Goal: Task Accomplishment & Management: Manage account settings

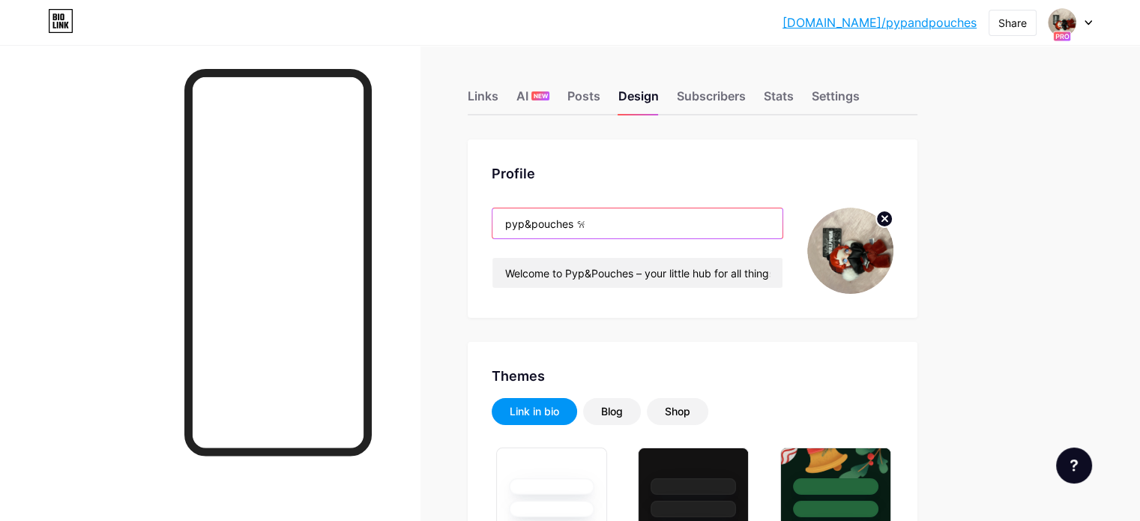
click at [664, 217] on input "pyp&pouches 𐙚" at bounding box center [638, 223] width 290 height 30
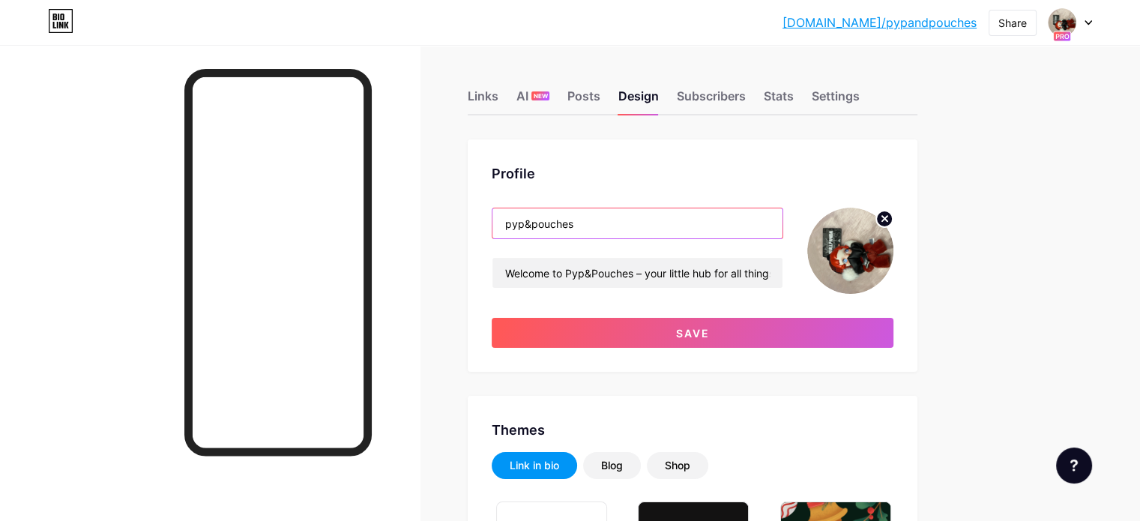
paste input "𓍯𓂃𓏧♡"
type input "pyp&pouches 𐙚"
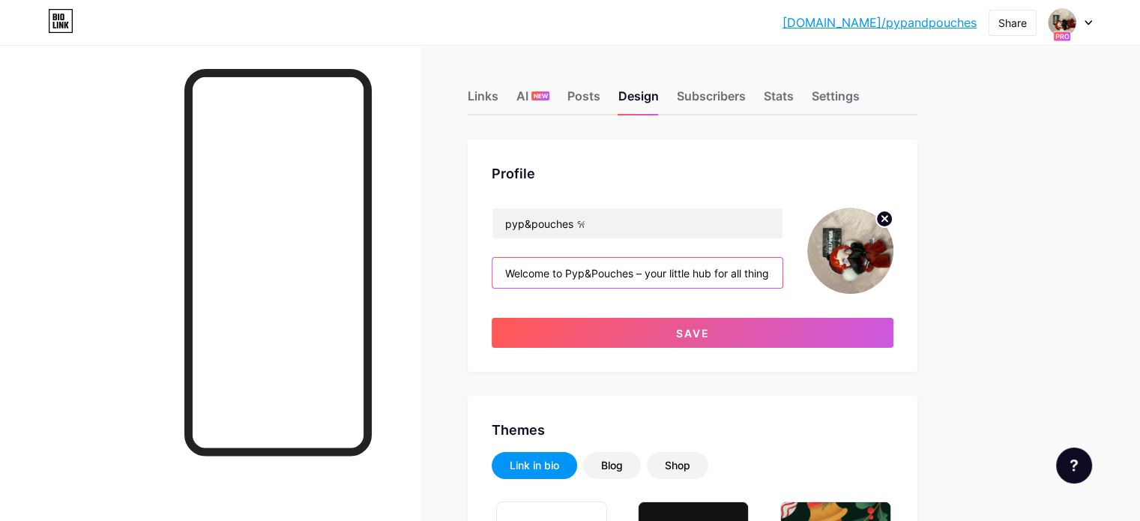
click at [651, 275] on input "Welcome to Pyp&Pouches – your little hub for all things cute and delightful! I …" at bounding box center [638, 273] width 290 height 30
paste input "𓍯𓂃𓏧♡"
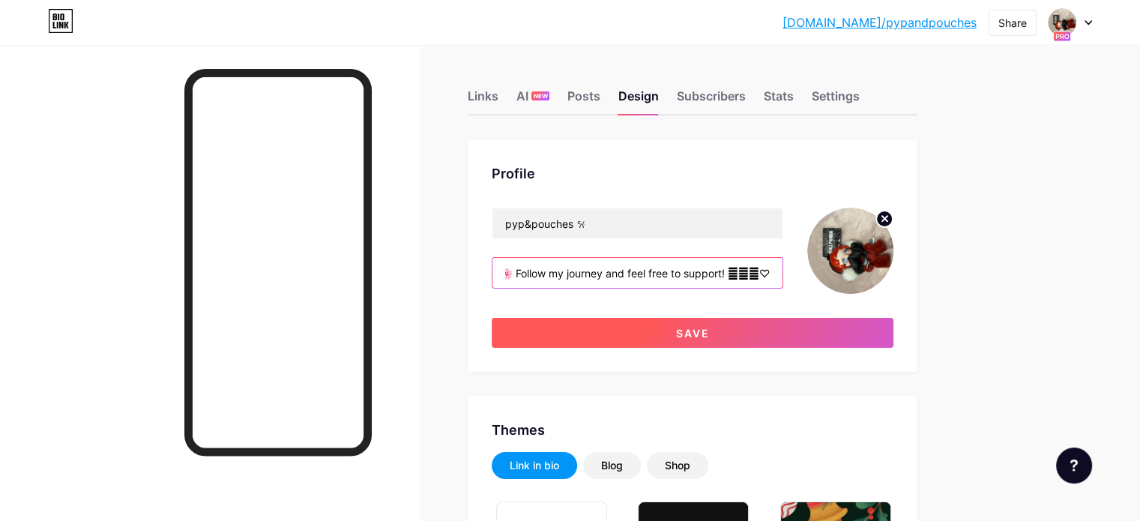
type input "Welcome to Pyp&Pouches – your little hub for all things cute and delightful! I …"
click at [629, 319] on button "Save" at bounding box center [693, 333] width 402 height 30
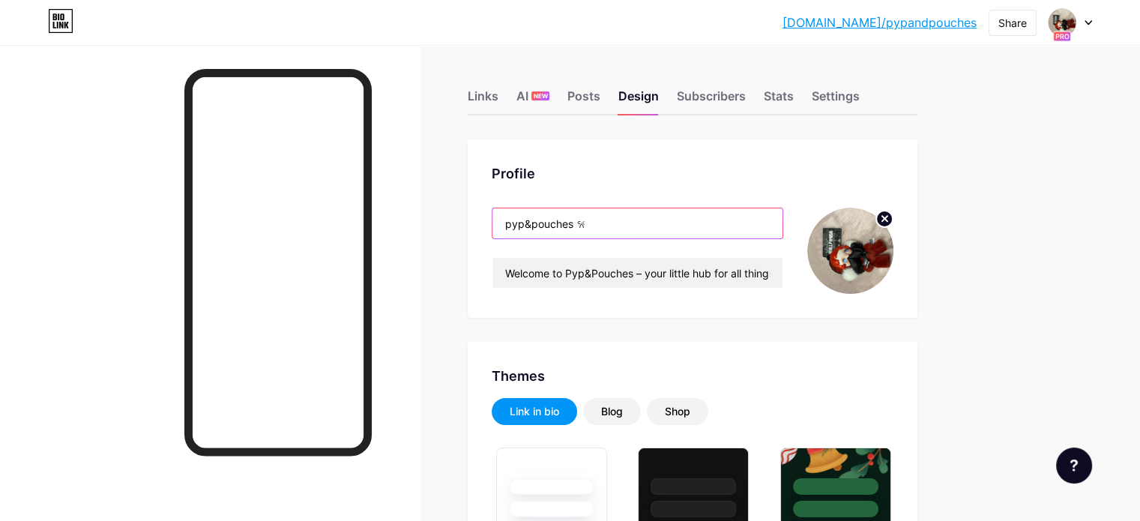
click at [636, 219] on input "pyp&pouches 𐙚" at bounding box center [638, 223] width 290 height 30
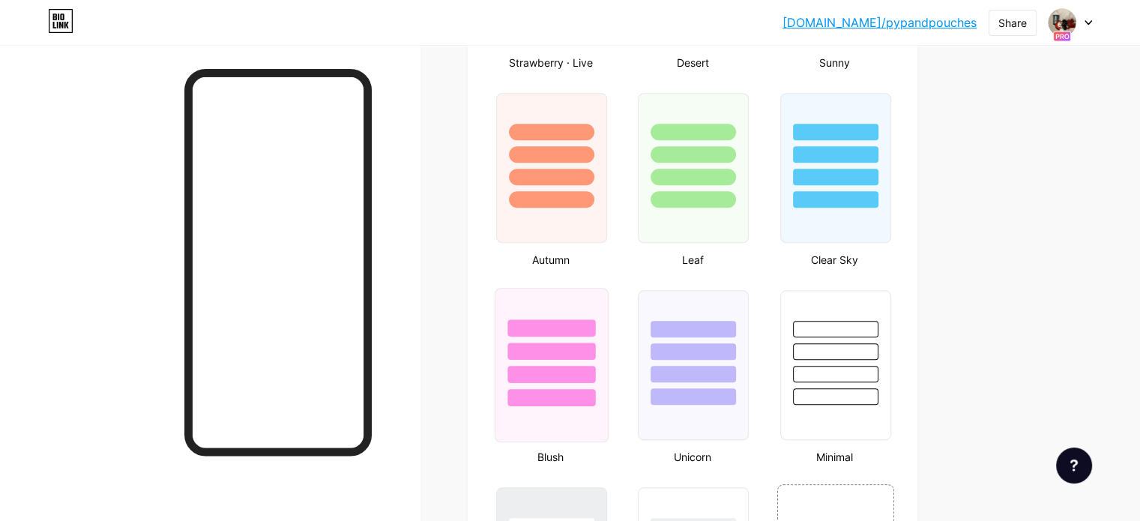
click at [595, 320] on div at bounding box center [552, 327] width 88 height 17
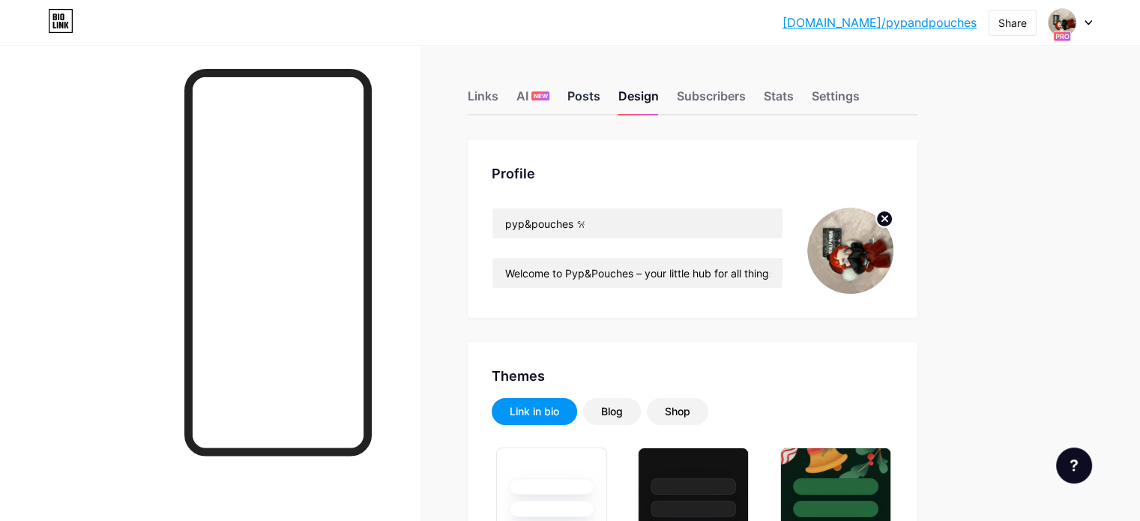
click at [601, 93] on div "Posts" at bounding box center [584, 100] width 33 height 27
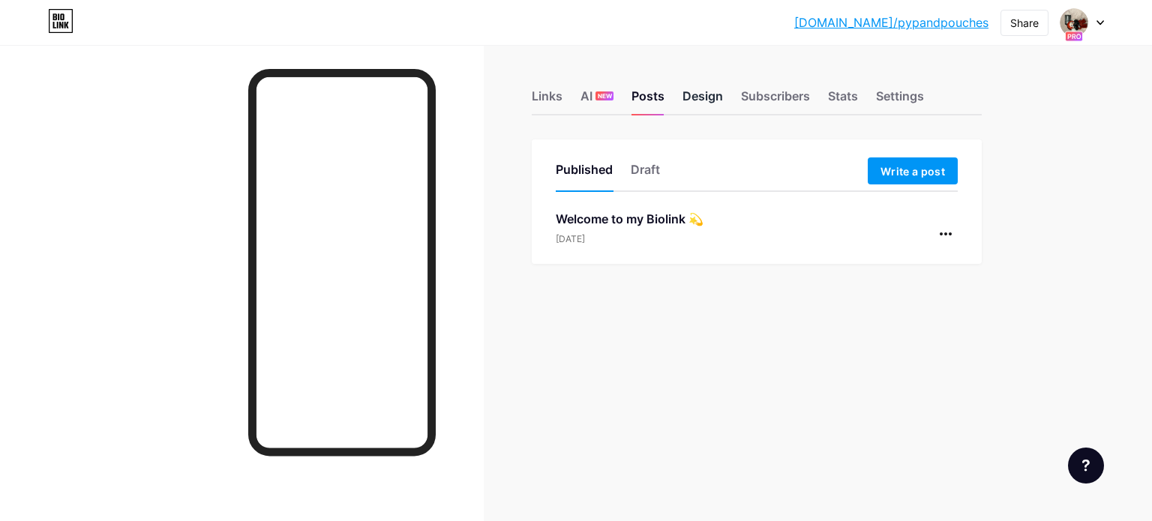
click at [705, 87] on div "Design" at bounding box center [702, 100] width 40 height 27
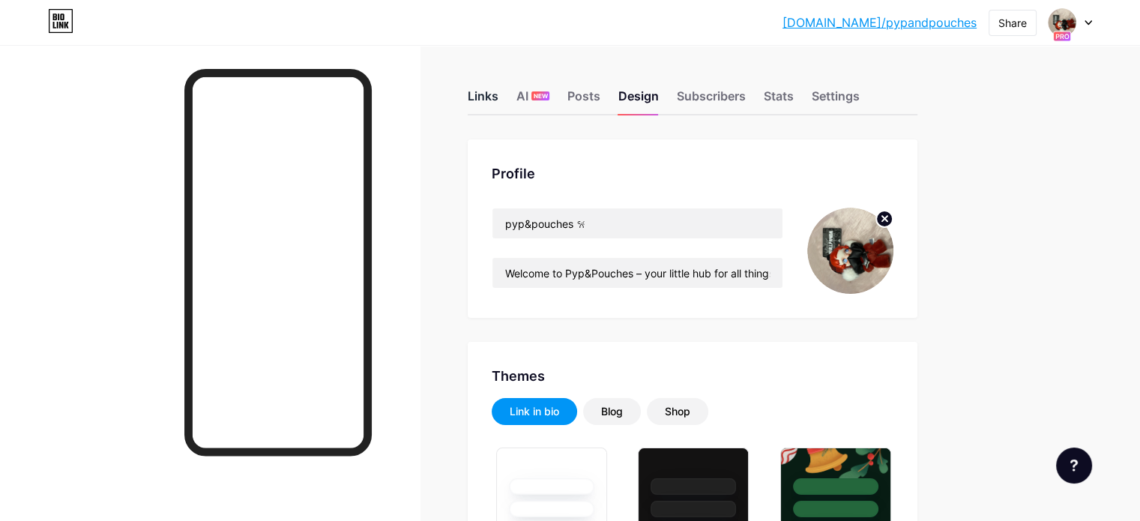
click at [499, 96] on div "Links" at bounding box center [483, 100] width 31 height 27
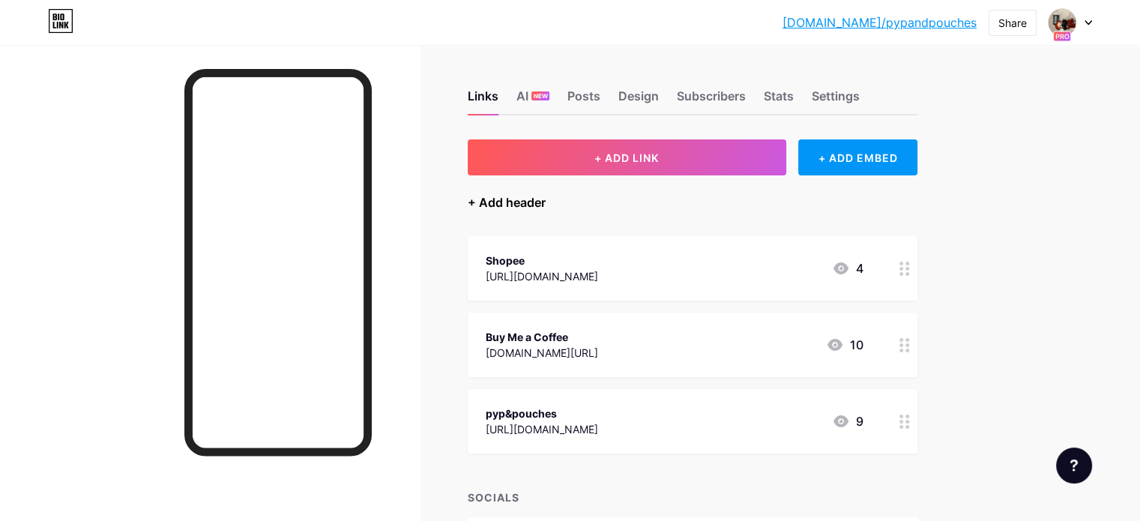
click at [546, 199] on div "+ Add header" at bounding box center [507, 202] width 78 height 18
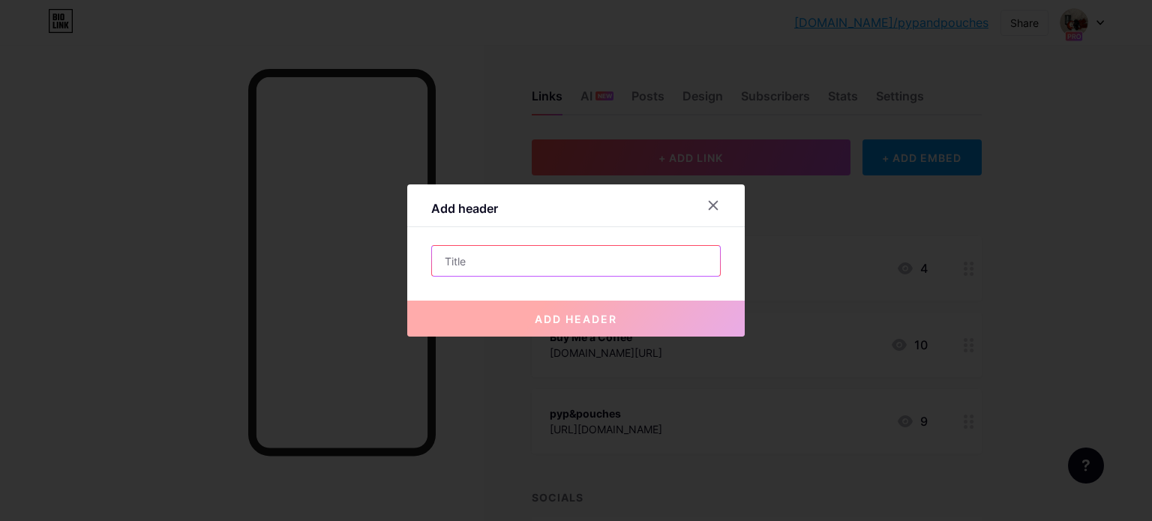
click at [522, 253] on input "text" at bounding box center [576, 261] width 288 height 30
paste input "⊹ ࣪ ﹏𓊝﹏𓂁﹏⊹ ࣪ ˖"
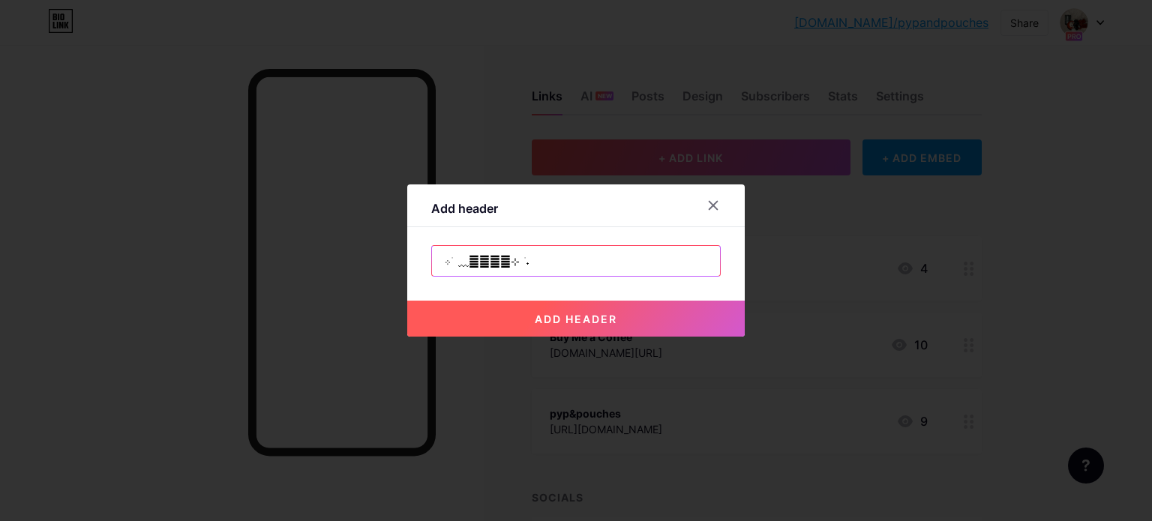
type input "⊹ ࣪ ﹏𓊝﹏𓂁﹏⊹ ࣪ ˖"
click at [522, 319] on button "add header" at bounding box center [575, 319] width 337 height 36
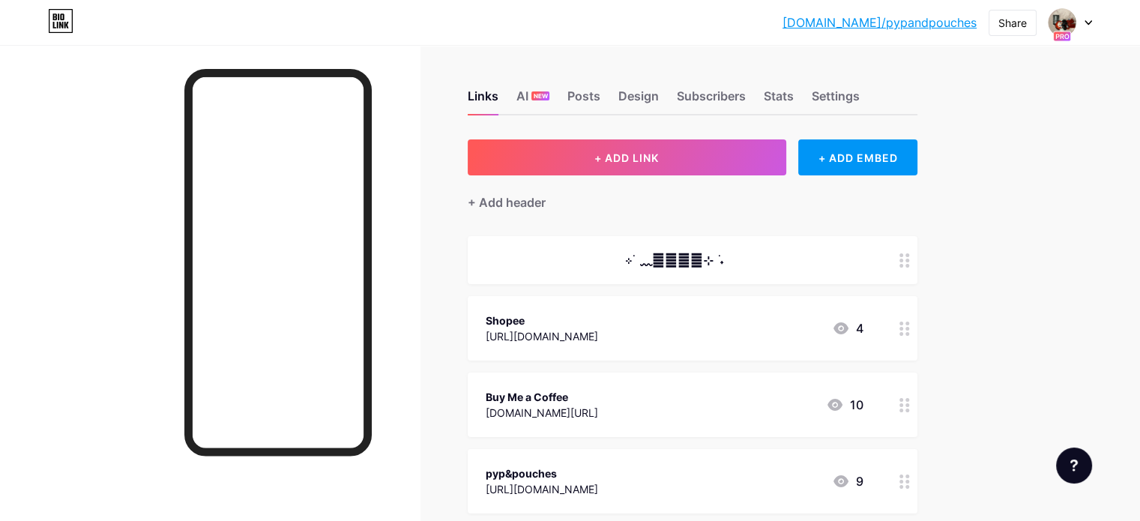
click at [844, 396] on icon at bounding box center [835, 405] width 18 height 18
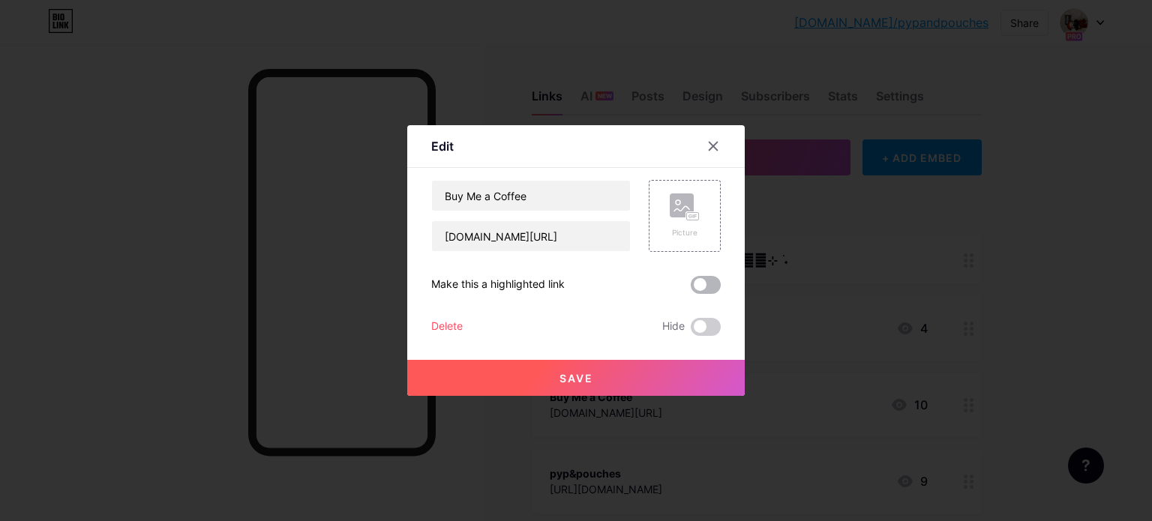
click at [709, 282] on span at bounding box center [706, 285] width 30 height 18
click at [691, 289] on input "checkbox" at bounding box center [691, 289] width 0 height 0
click at [714, 140] on div at bounding box center [713, 146] width 27 height 27
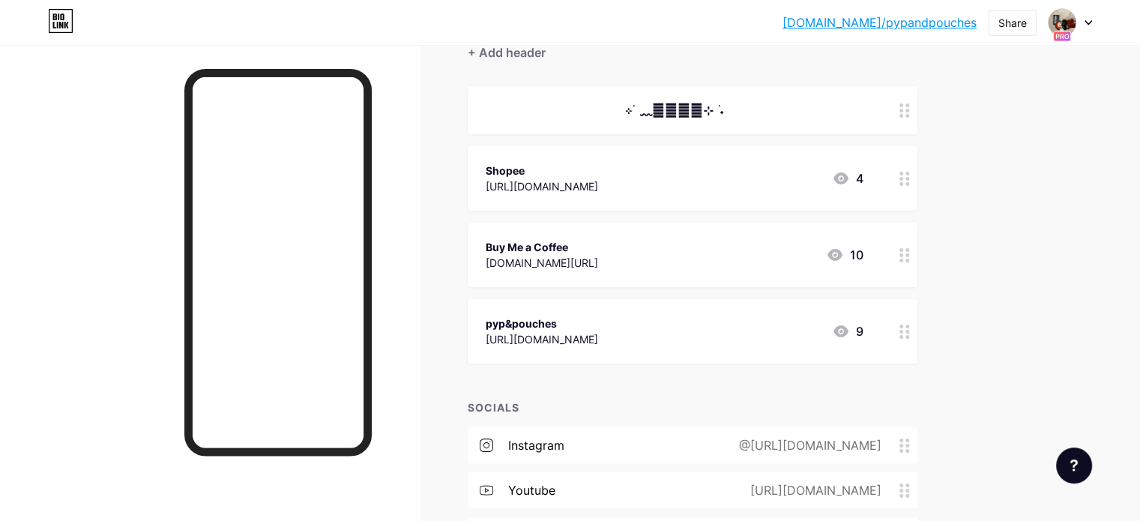
scroll to position [149, 0]
click at [918, 325] on div at bounding box center [904, 332] width 25 height 64
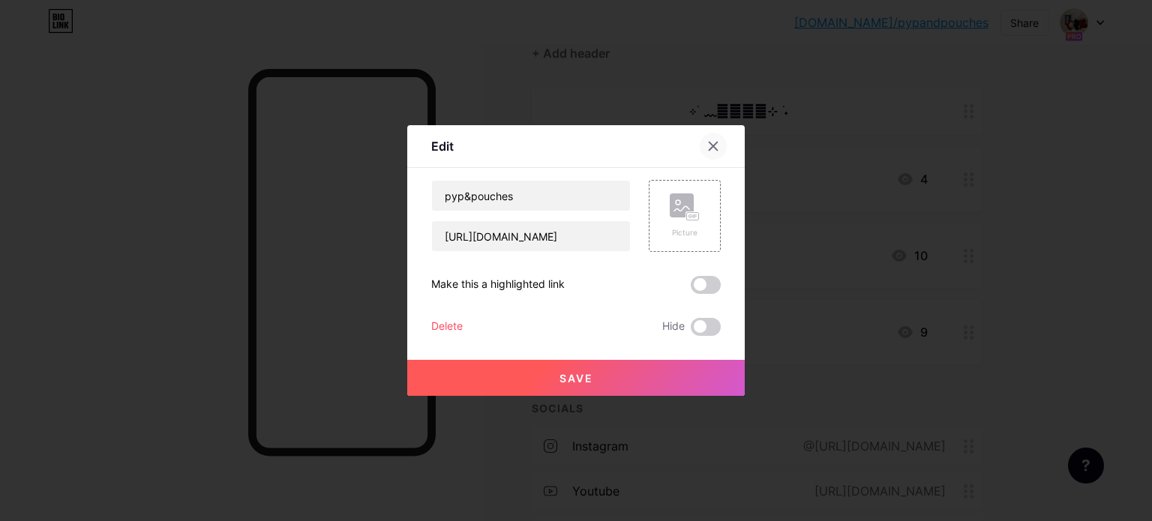
click at [712, 149] on icon at bounding box center [713, 146] width 12 height 12
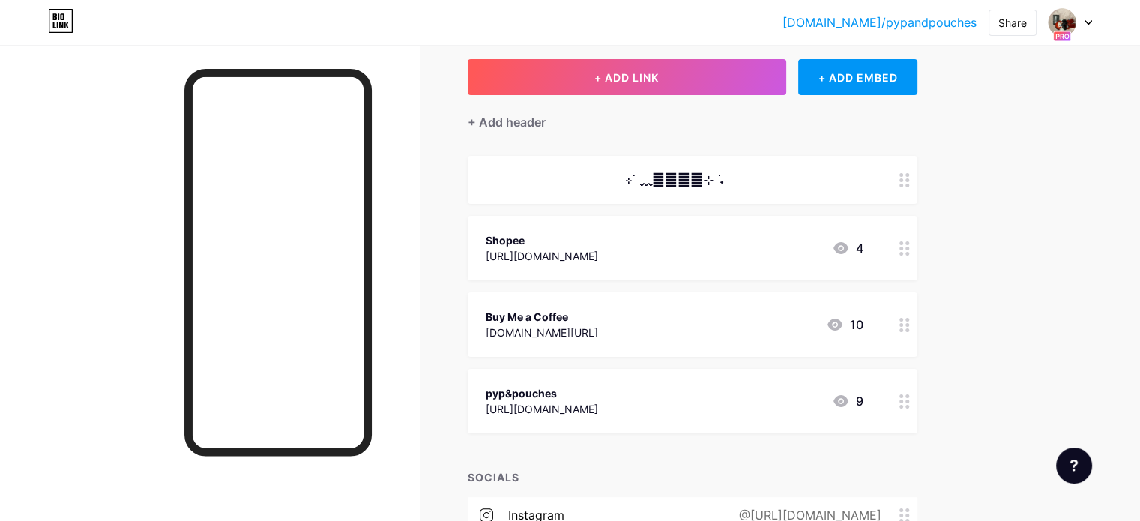
scroll to position [0, 0]
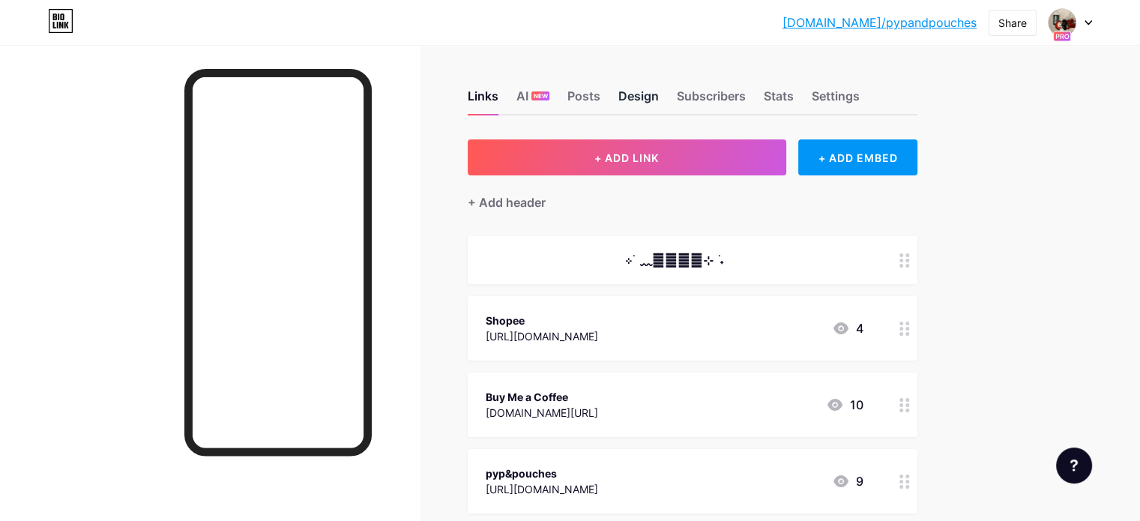
click at [659, 94] on div "Design" at bounding box center [639, 100] width 40 height 27
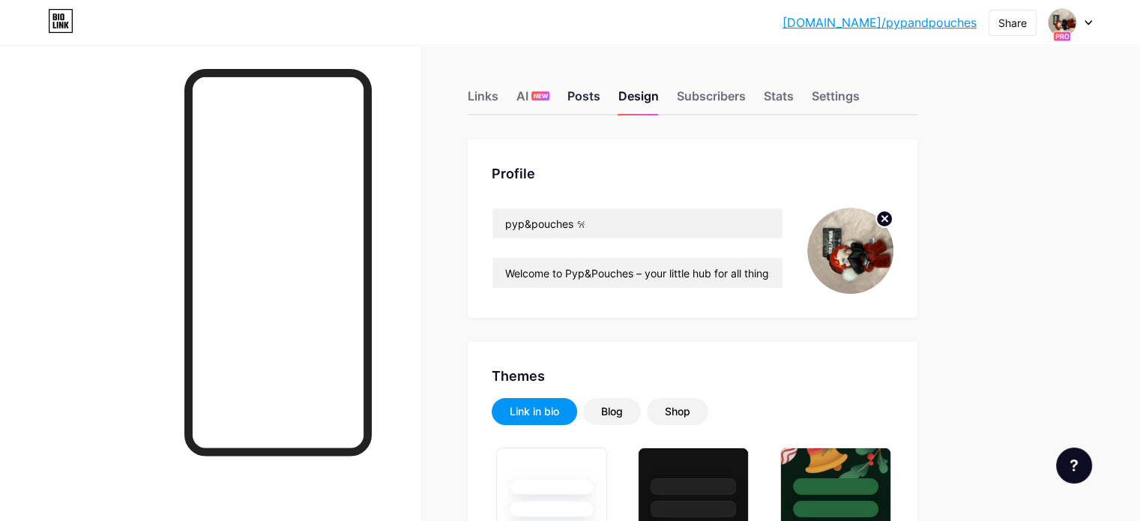
click at [601, 98] on div "Posts" at bounding box center [584, 100] width 33 height 27
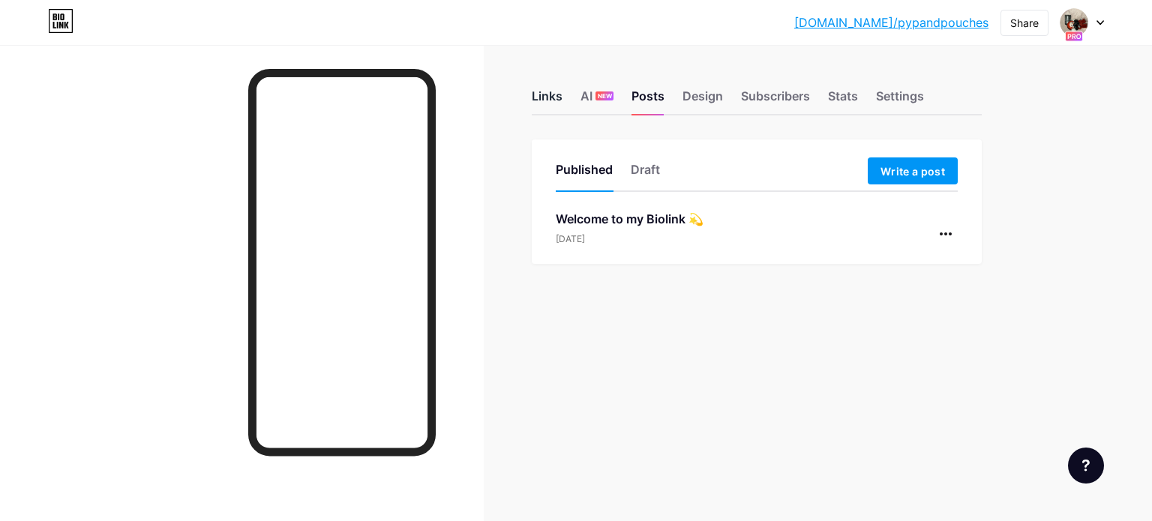
click at [555, 87] on div "Links" at bounding box center [547, 100] width 31 height 27
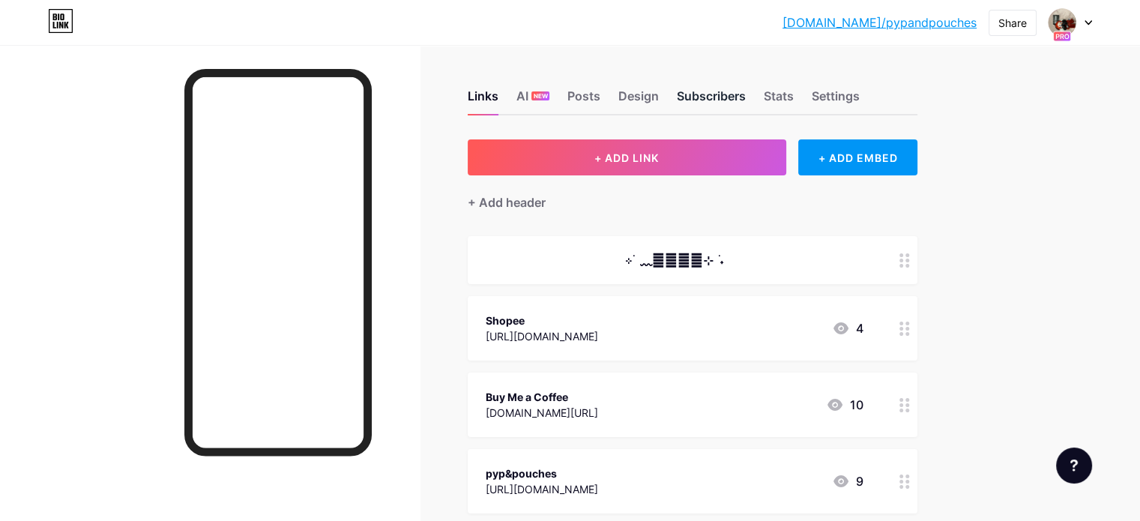
click at [746, 93] on div "Subscribers" at bounding box center [711, 100] width 69 height 27
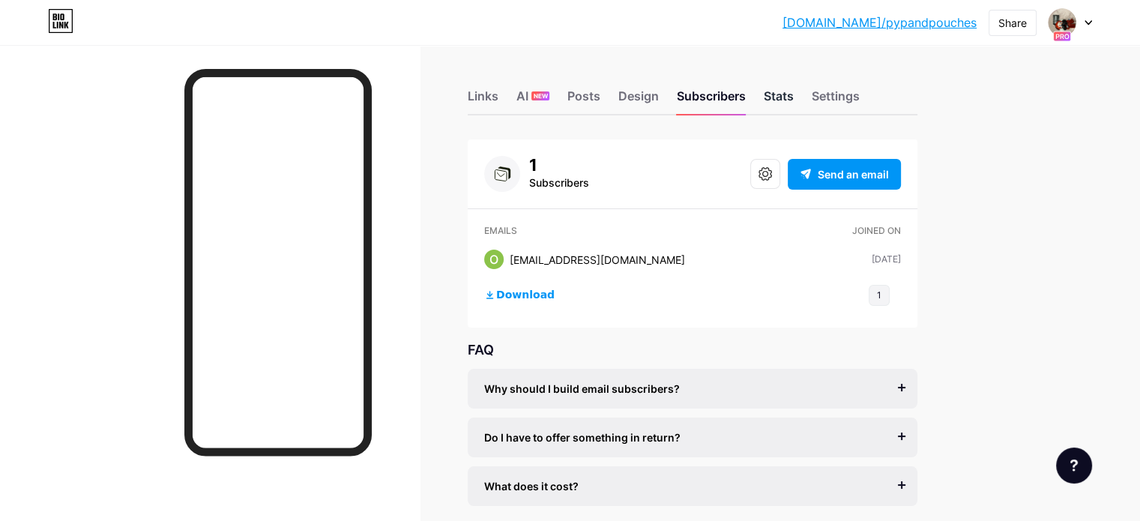
click at [794, 102] on div "Stats" at bounding box center [779, 100] width 30 height 27
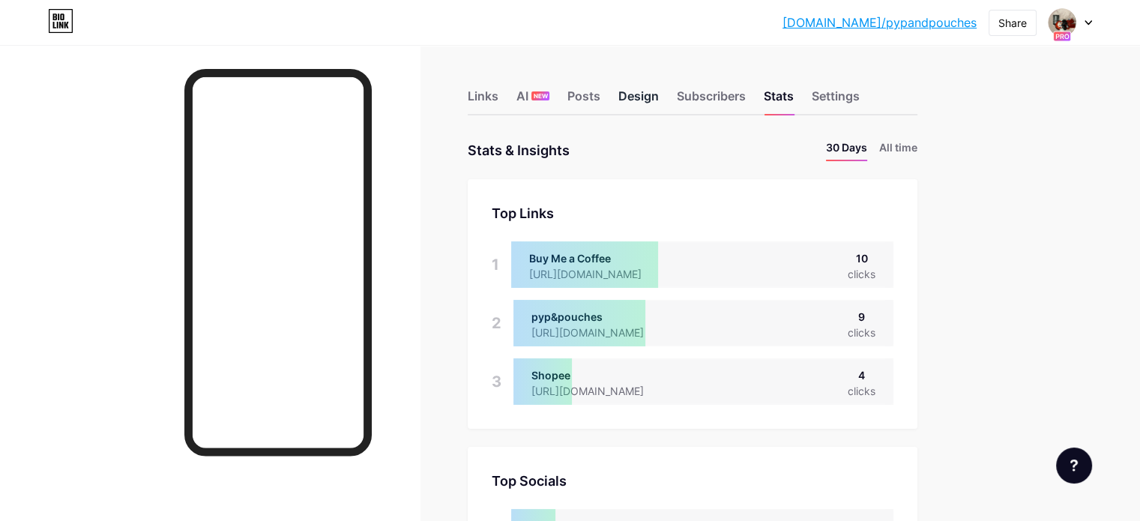
click at [659, 96] on div "Design" at bounding box center [639, 100] width 40 height 27
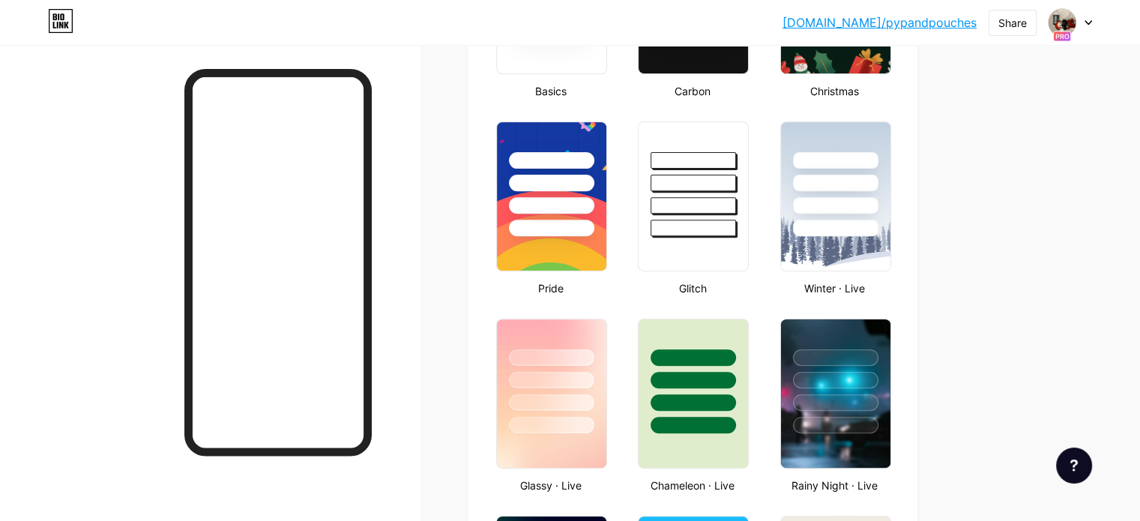
scroll to position [524, 0]
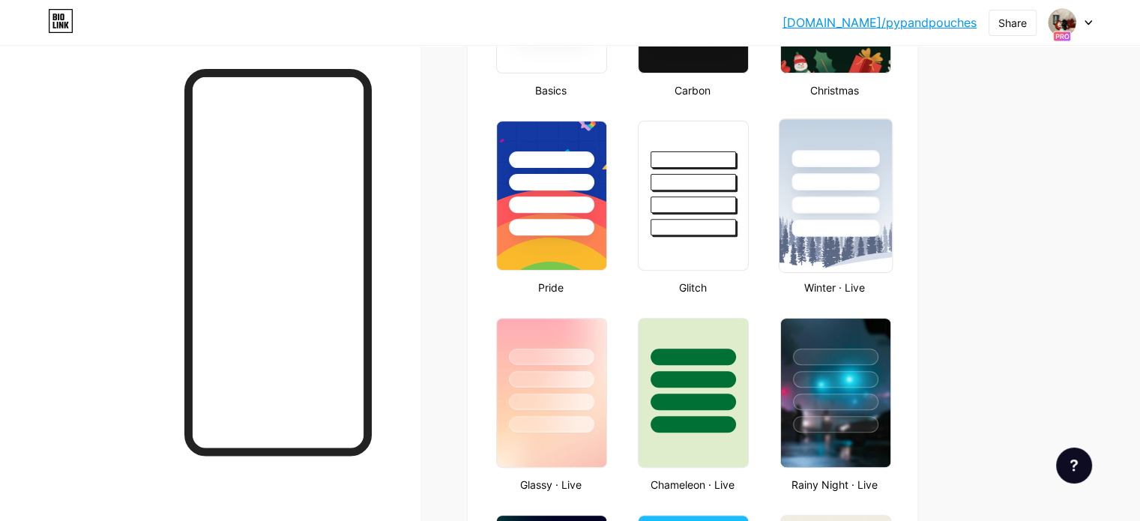
click at [880, 200] on div at bounding box center [836, 204] width 88 height 17
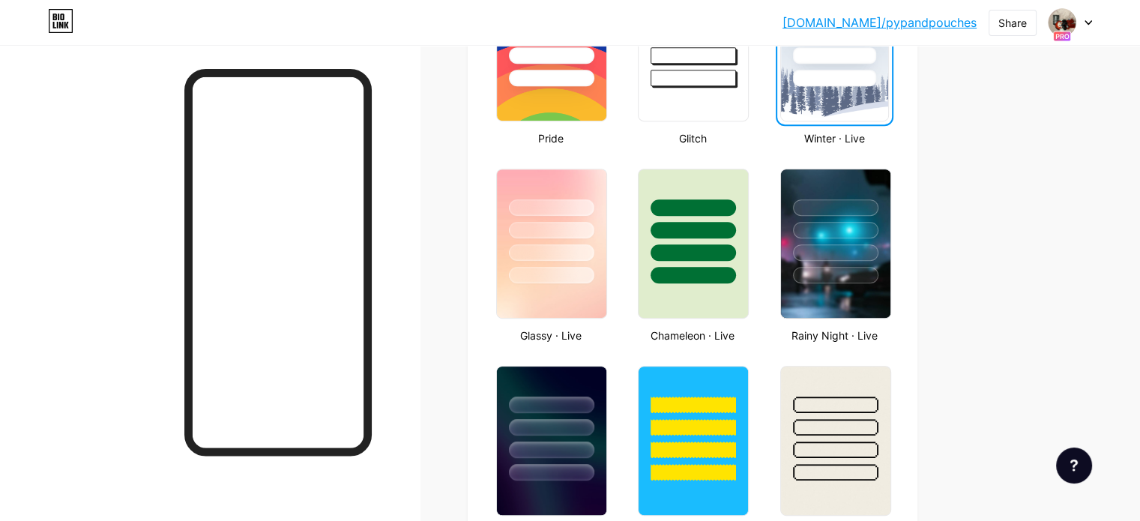
scroll to position [674, 0]
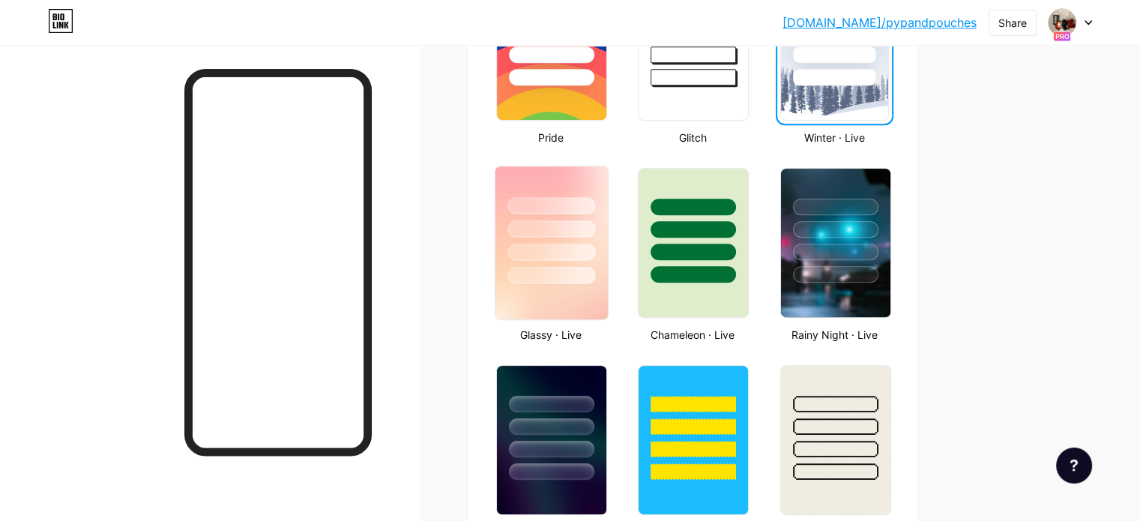
click at [595, 223] on div at bounding box center [552, 228] width 88 height 17
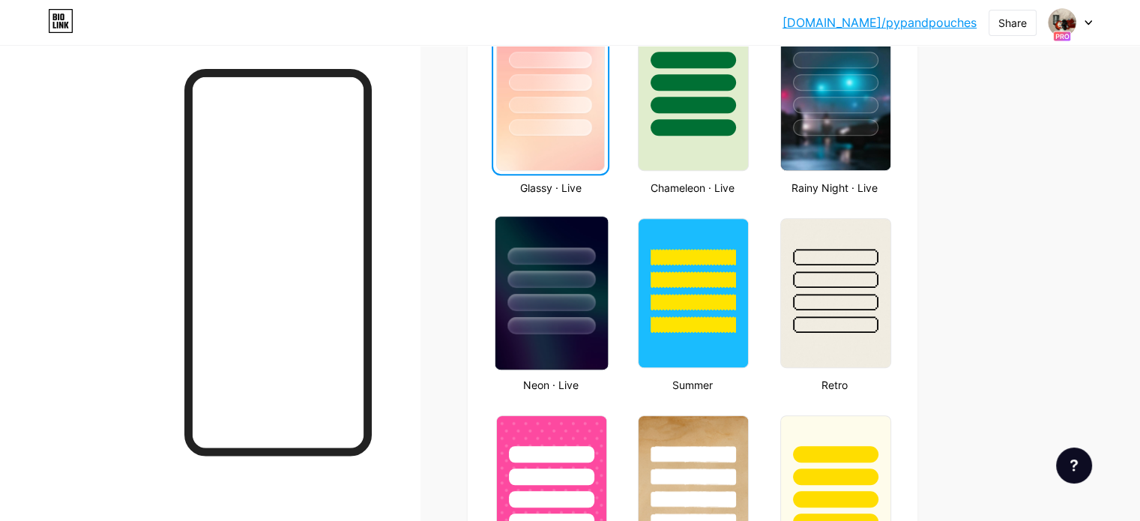
click at [608, 263] on div at bounding box center [552, 276] width 112 height 118
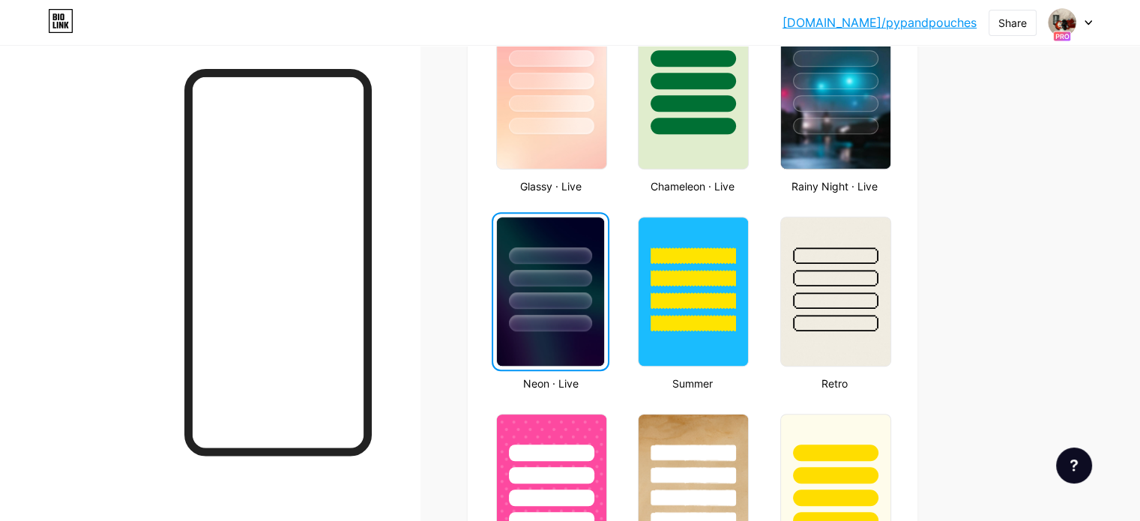
scroll to position [823, 0]
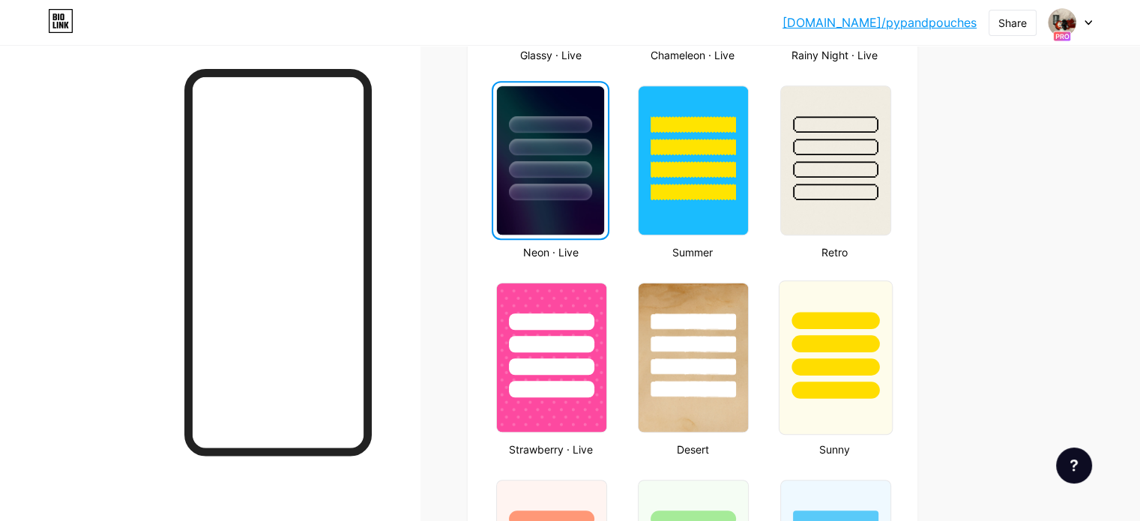
click at [892, 303] on div at bounding box center [835, 340] width 112 height 118
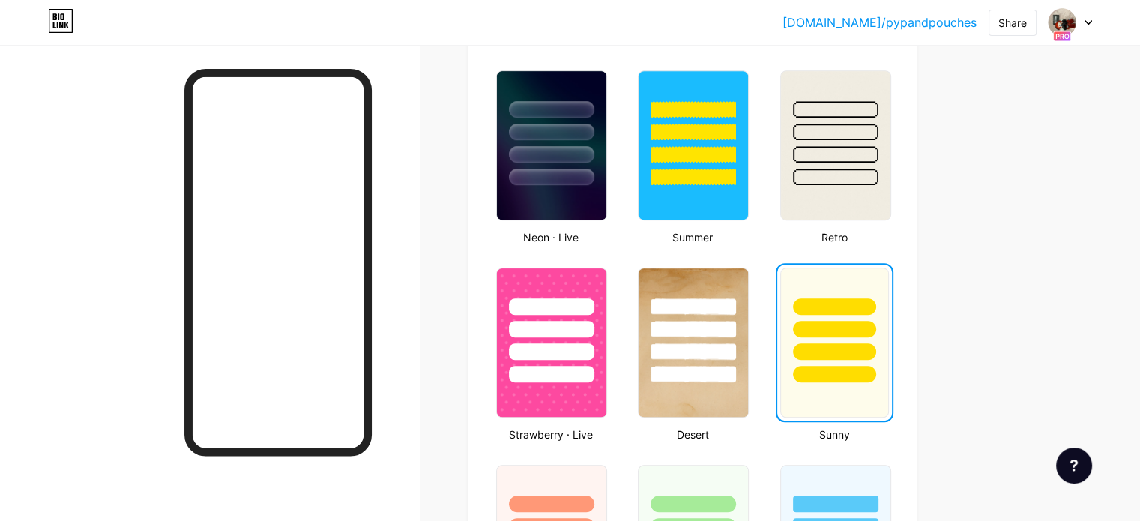
scroll to position [969, 0]
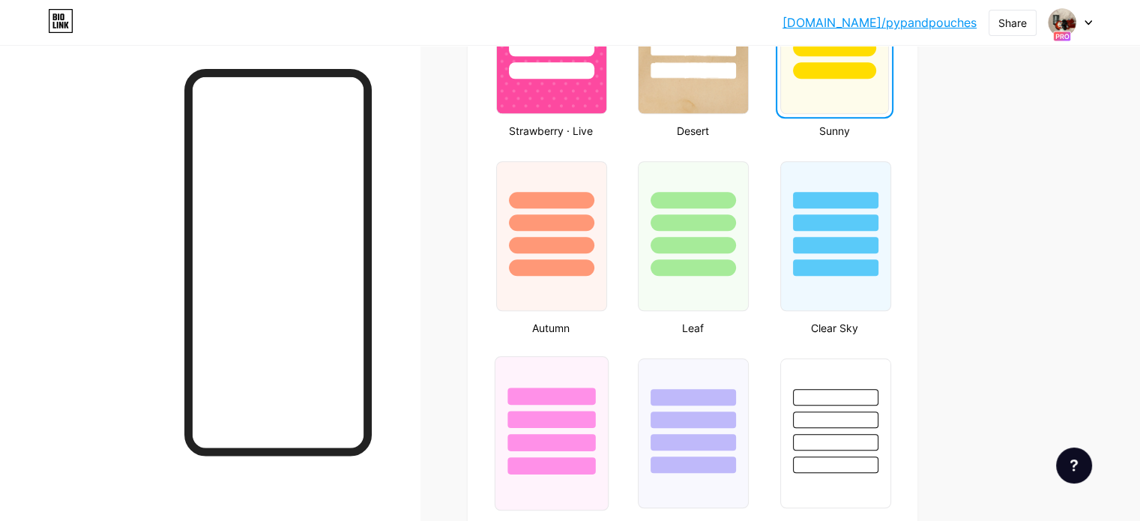
click at [607, 369] on div at bounding box center [552, 416] width 112 height 118
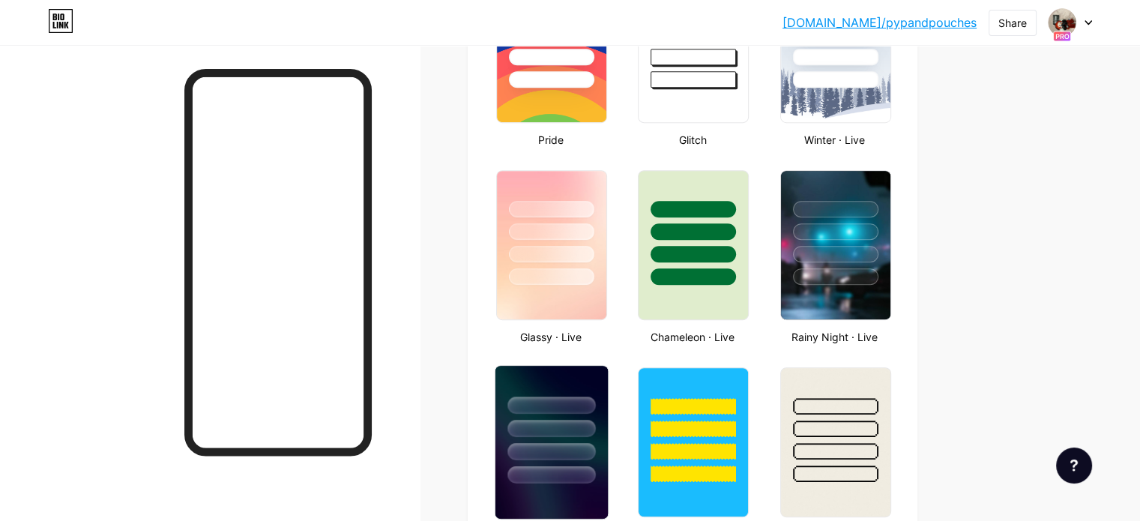
click at [595, 406] on div at bounding box center [552, 405] width 88 height 17
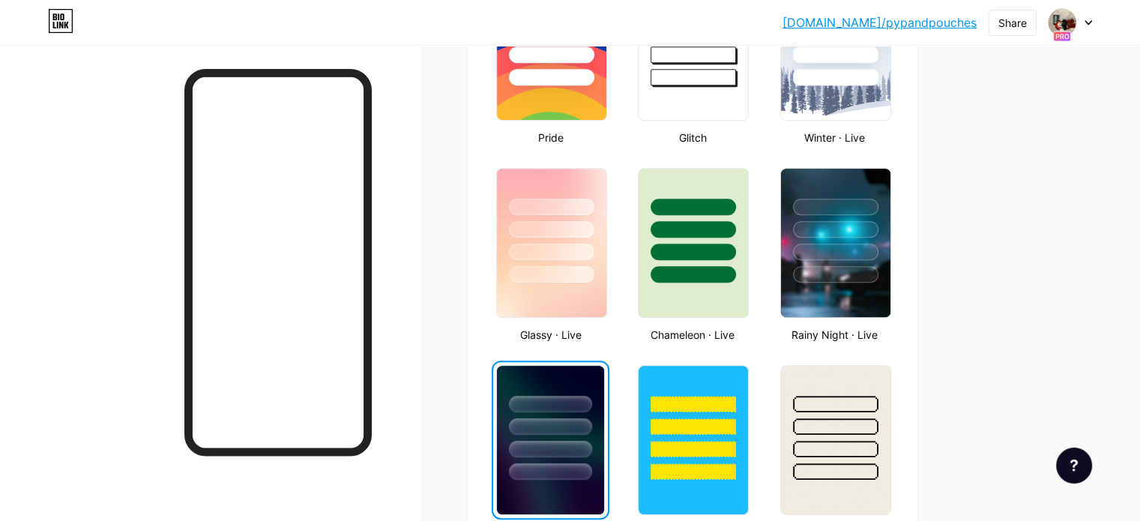
scroll to position [675, 0]
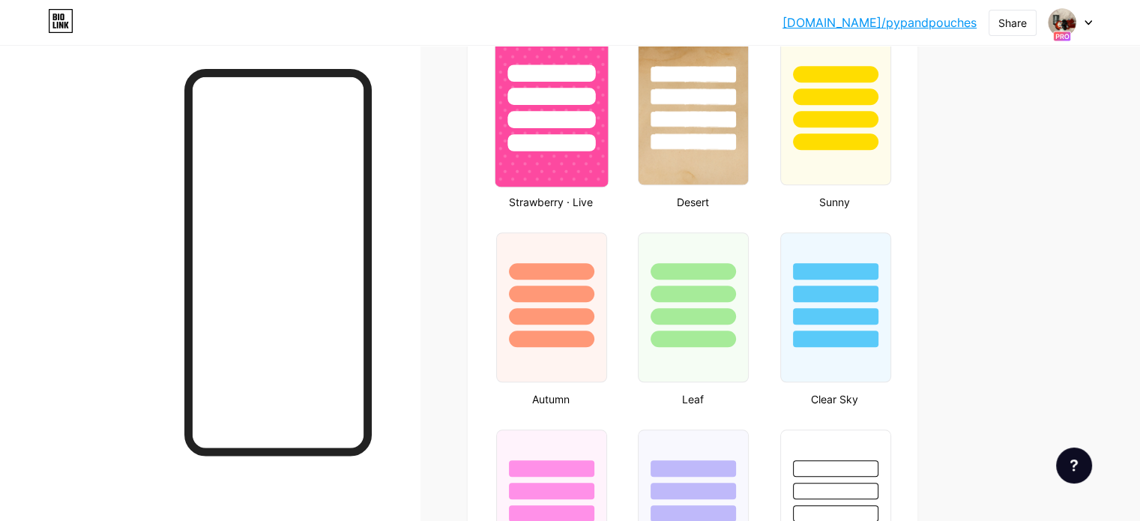
click at [608, 168] on img at bounding box center [552, 110] width 112 height 153
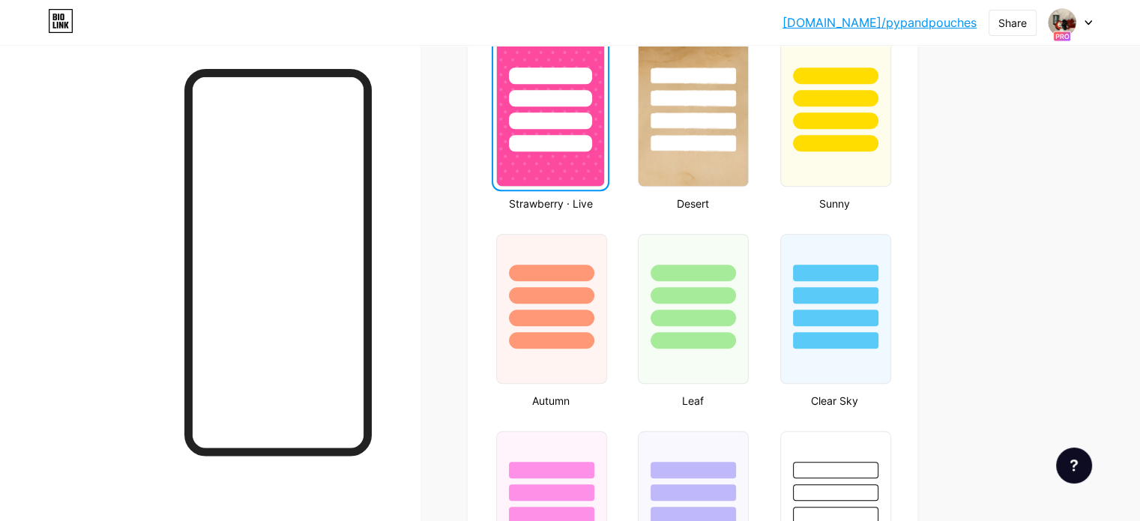
scroll to position [1200, 0]
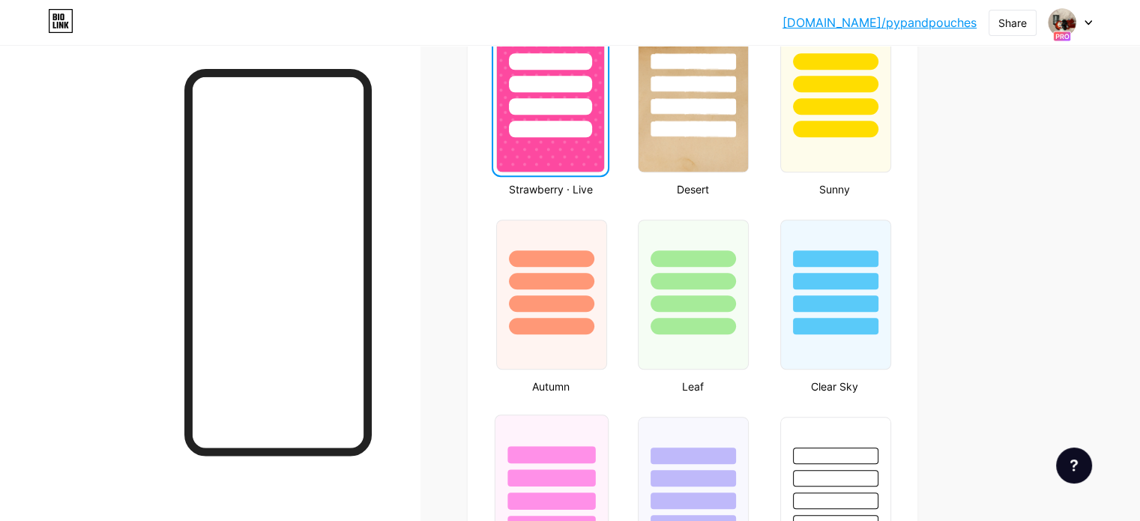
click at [595, 446] on div at bounding box center [552, 454] width 88 height 17
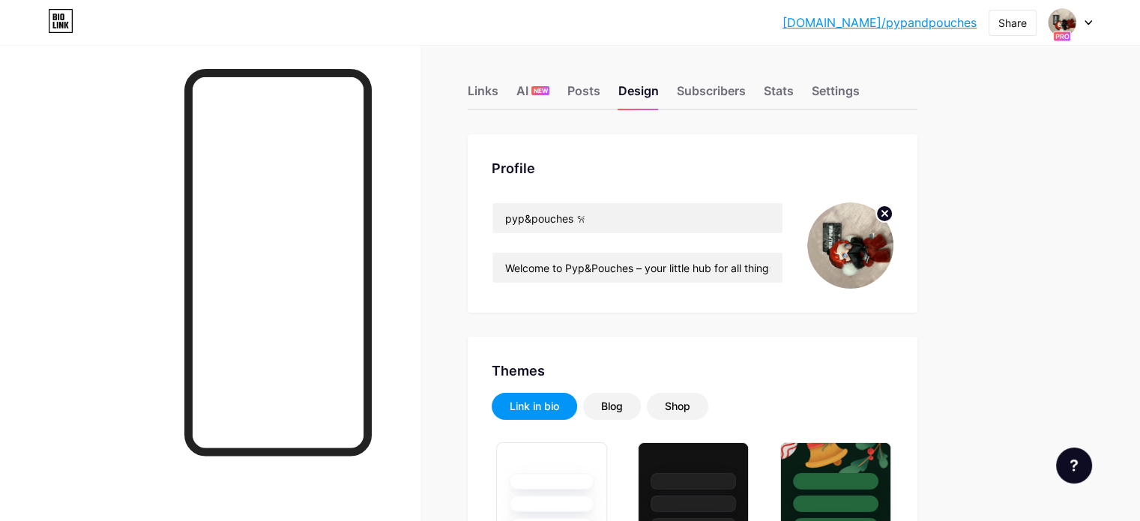
scroll to position [0, 0]
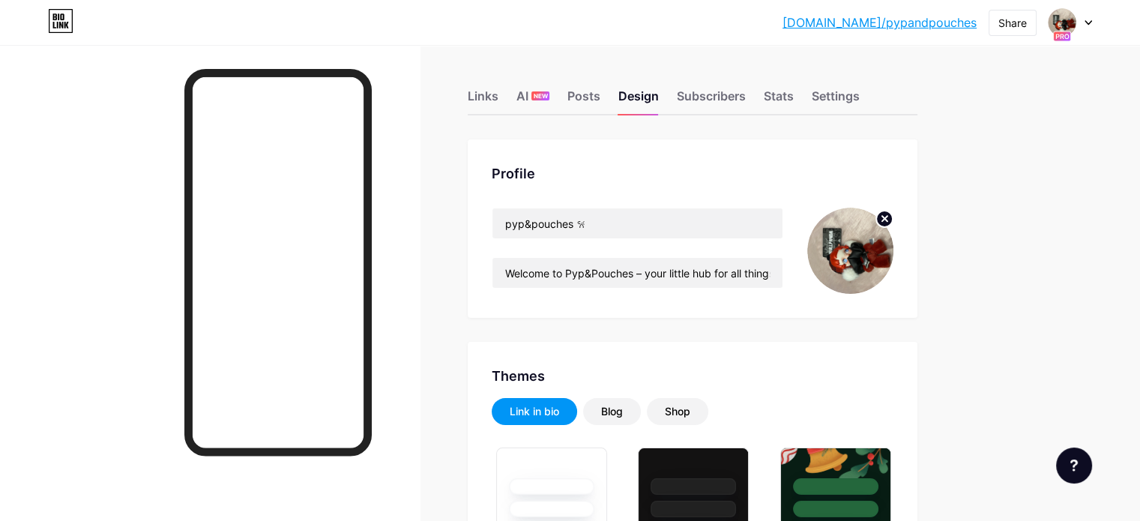
click at [703, 257] on div "Welcome to Pyp&Pouches – your little hub for all things cute and delightful! I …" at bounding box center [638, 272] width 292 height 31
click at [703, 265] on input "Welcome to Pyp&Pouches – your little hub for all things cute and delightful! I …" at bounding box center [638, 273] width 290 height 30
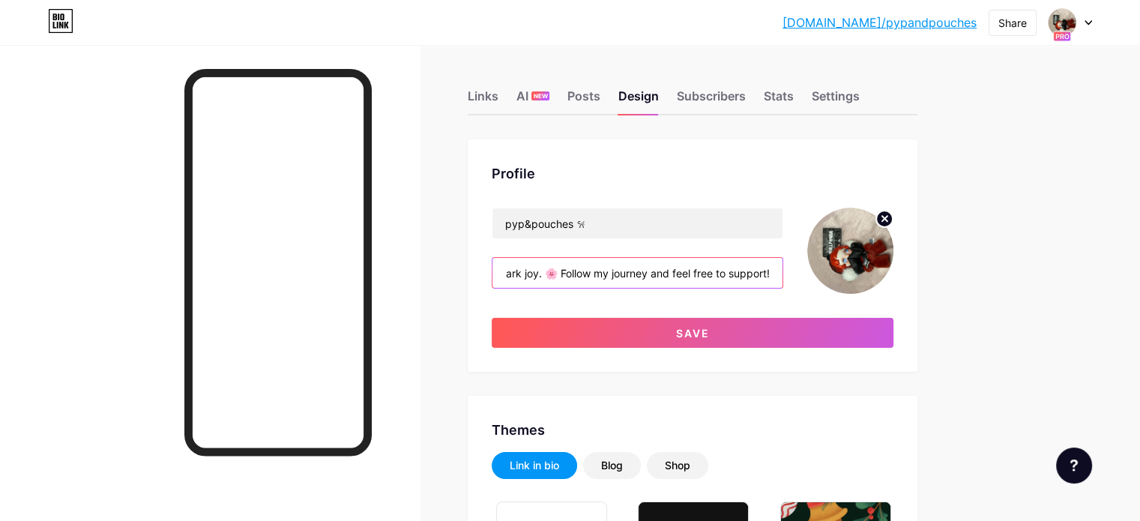
scroll to position [0, 670]
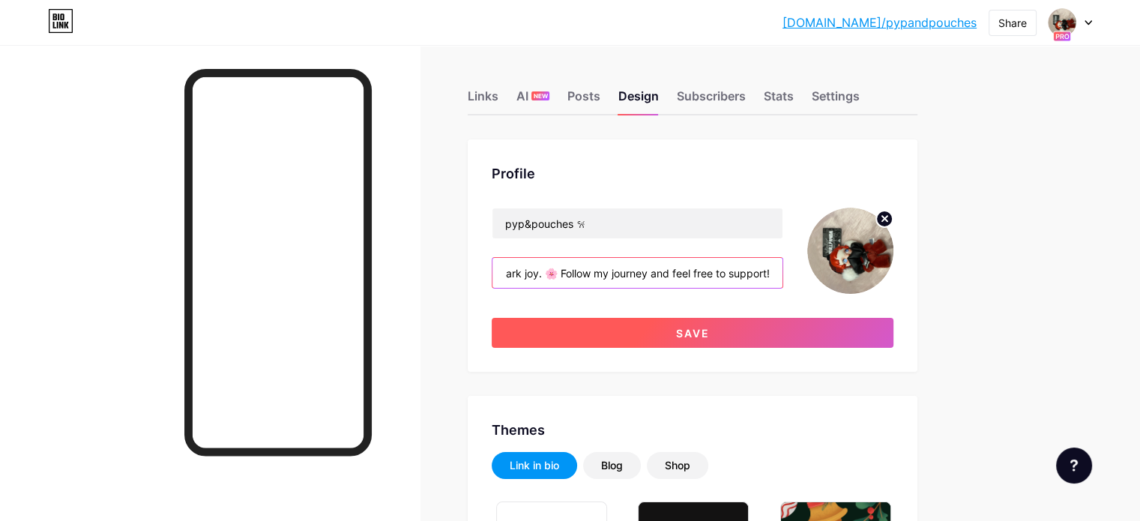
type input "Welcome to Pyp&Pouches – your little hub for all things cute and delightful! I …"
click at [705, 325] on button "Save" at bounding box center [693, 333] width 402 height 30
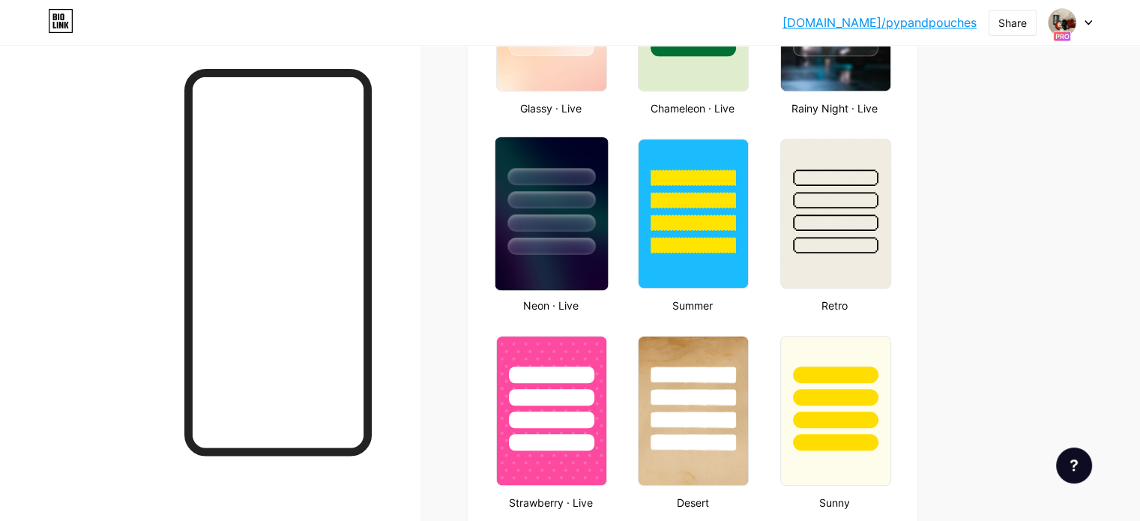
click at [595, 224] on div at bounding box center [552, 222] width 88 height 17
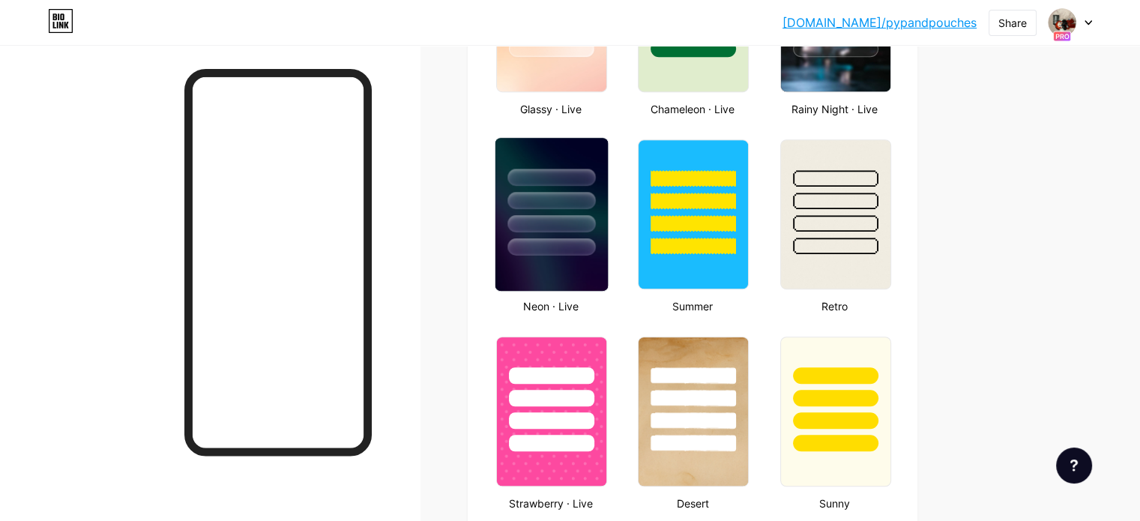
scroll to position [900, 0]
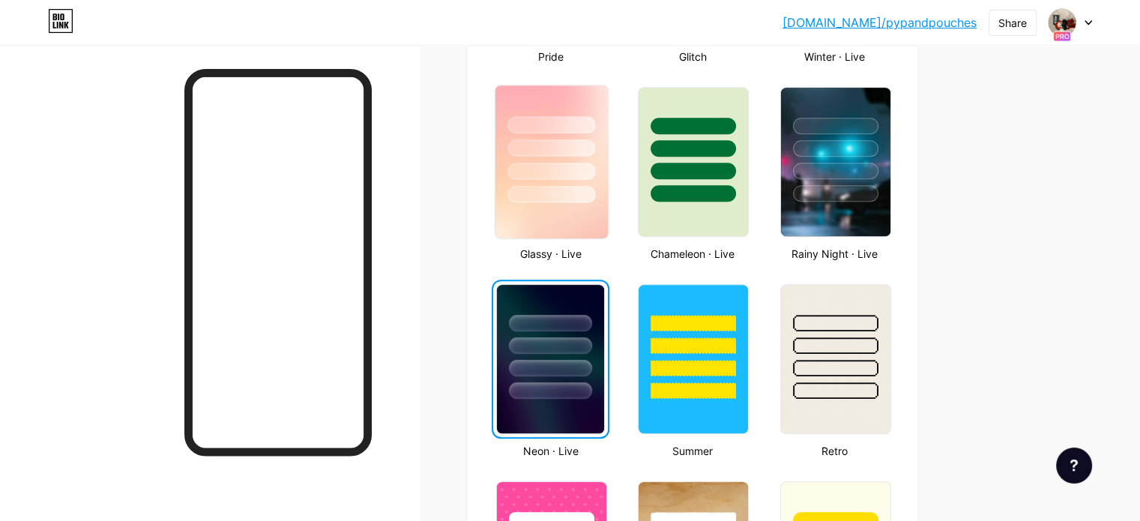
click at [595, 164] on div at bounding box center [552, 171] width 88 height 17
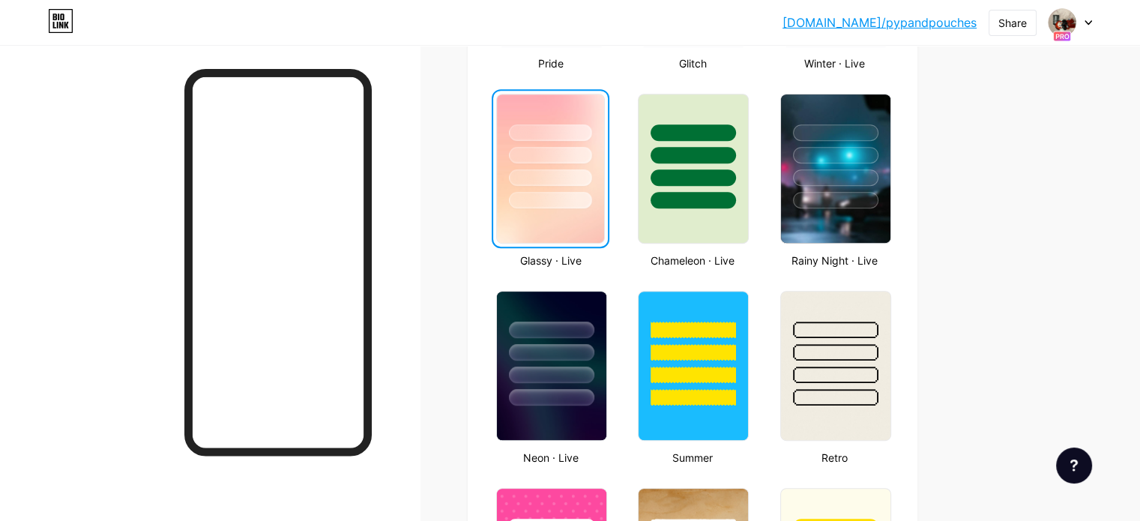
scroll to position [748, 0]
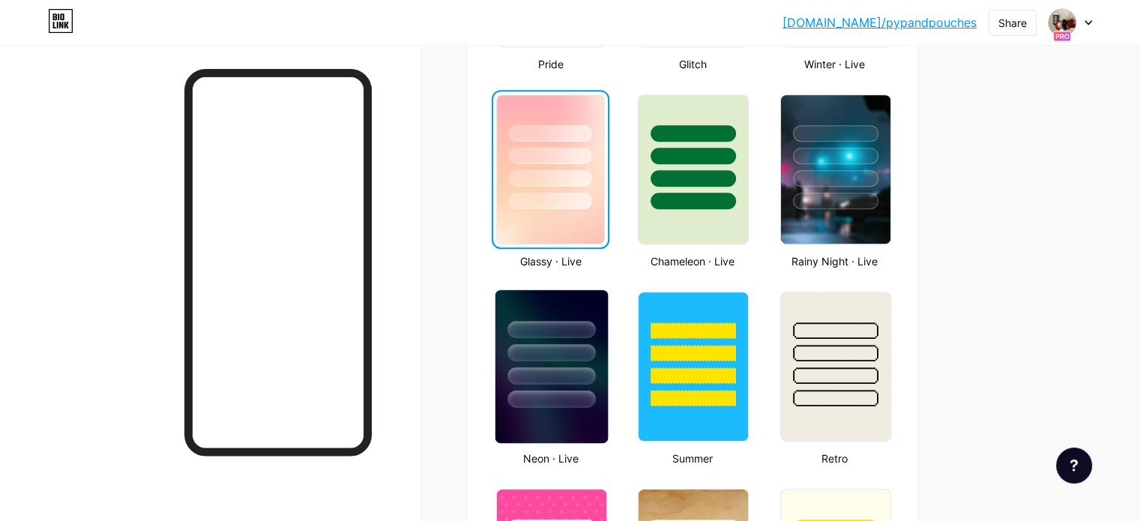
click at [584, 328] on div at bounding box center [552, 329] width 88 height 17
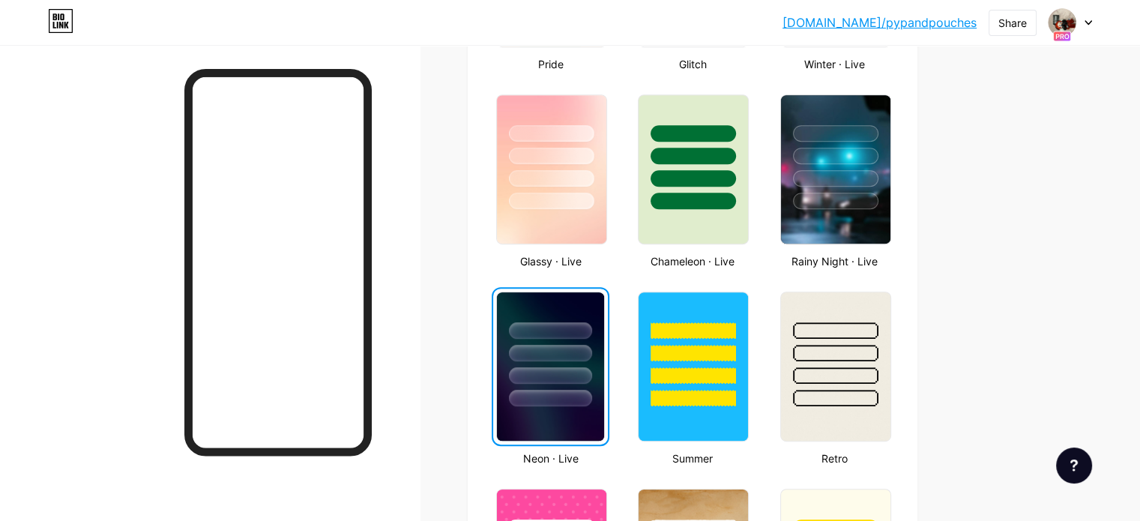
click at [1065, 217] on div "[DOMAIN_NAME]/pypand... [DOMAIN_NAME]/pypandpouches Share Switch accounts pyp&p…" at bounding box center [570, 528] width 1140 height 2552
